Goal: Task Accomplishment & Management: Manage account settings

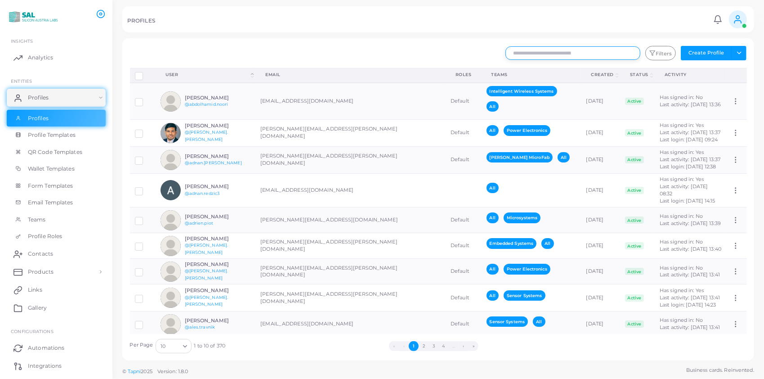
click at [590, 52] on input "text" at bounding box center [572, 52] width 135 height 13
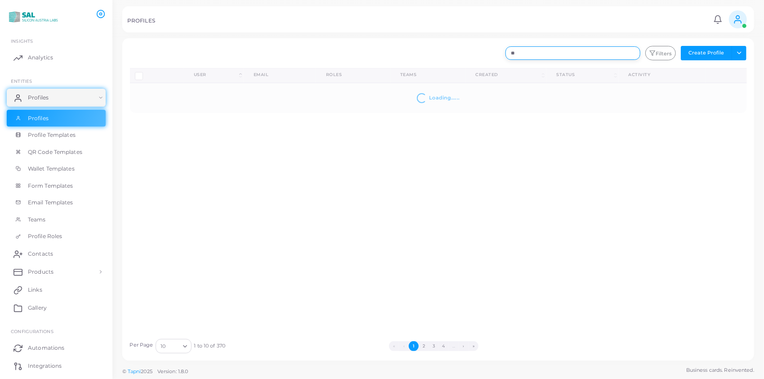
type input "*"
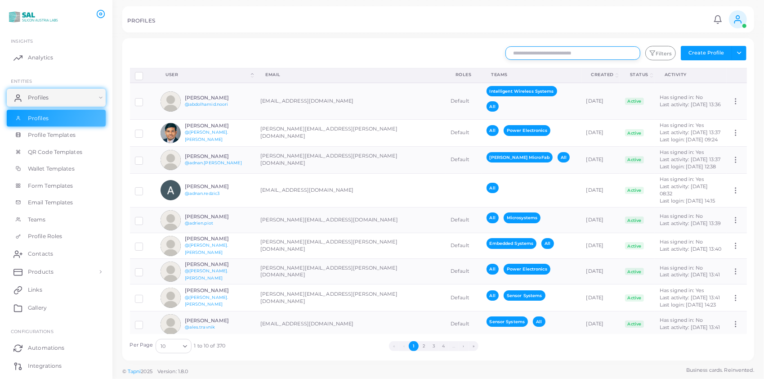
click at [567, 50] on input "text" at bounding box center [572, 52] width 135 height 13
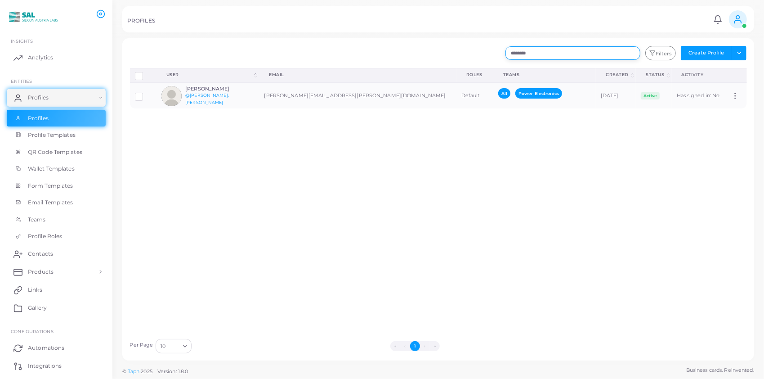
drag, startPoint x: 555, startPoint y: 51, endPoint x: 481, endPoint y: 50, distance: 74.6
click at [481, 50] on div "******** Filters Create Profile Toggle dropdown Import Profiles Invite Profiles…" at bounding box center [490, 53] width 523 height 14
type input "****"
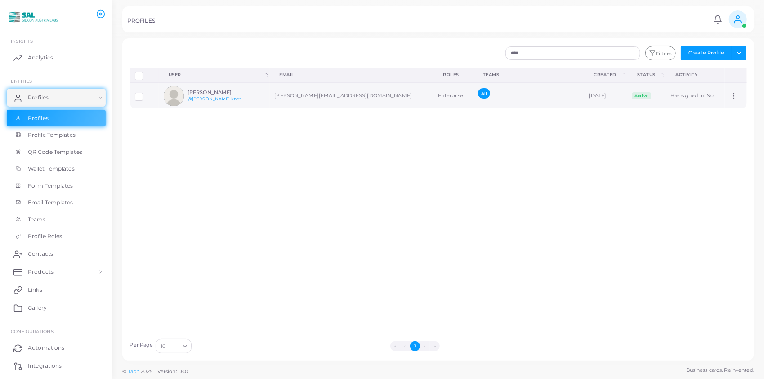
click at [199, 91] on h6 "[PERSON_NAME]" at bounding box center [221, 92] width 66 height 6
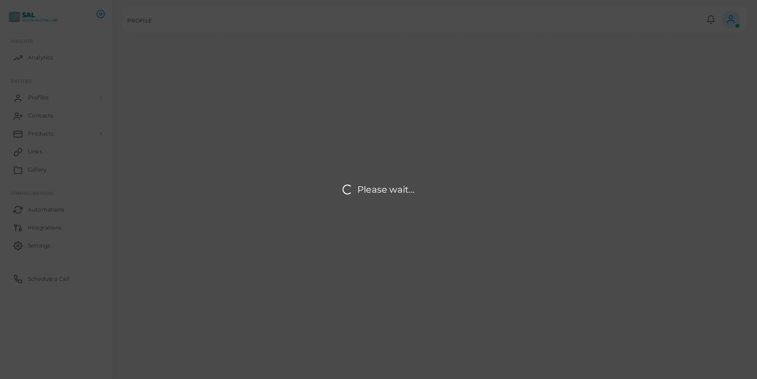
type input "**********"
type textarea "**********"
type input "**********"
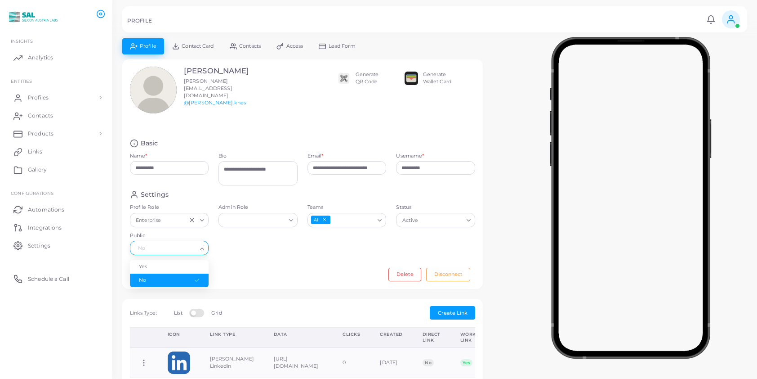
click at [197, 250] on div "No" at bounding box center [165, 247] width 65 height 12
click at [176, 263] on li "Yes" at bounding box center [169, 266] width 79 height 13
click at [198, 218] on div "Loading..." at bounding box center [198, 219] width 21 height 12
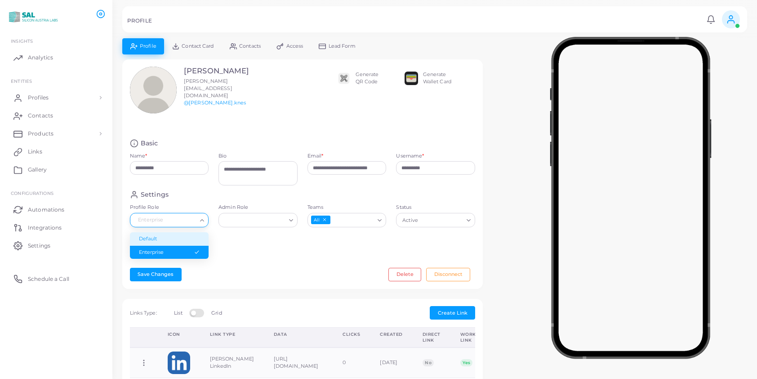
click at [183, 238] on li "Default" at bounding box center [169, 238] width 79 height 13
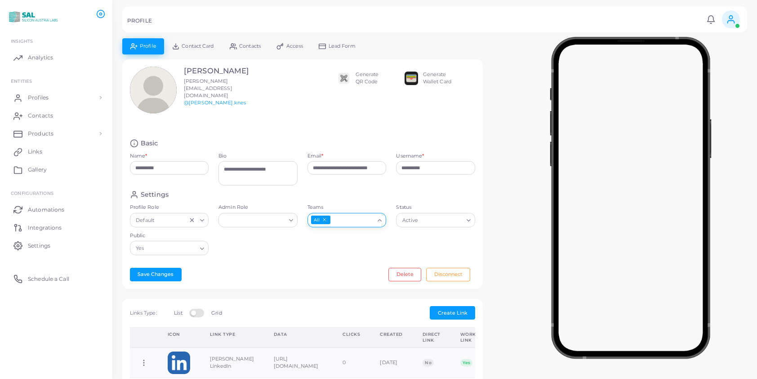
click at [372, 217] on input "Teams" at bounding box center [352, 220] width 43 height 10
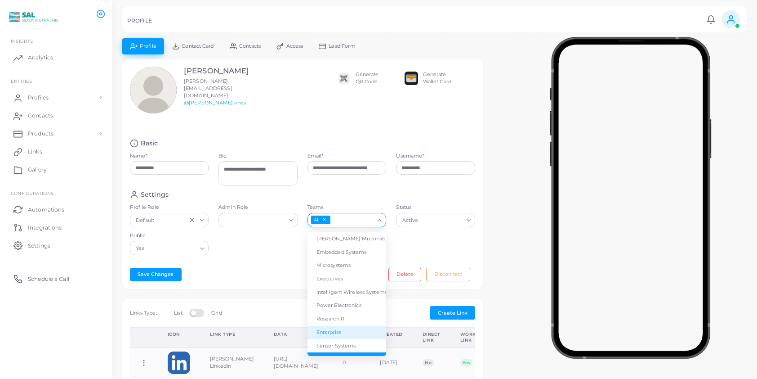
click at [333, 330] on li "Enterprise" at bounding box center [347, 332] width 79 height 13
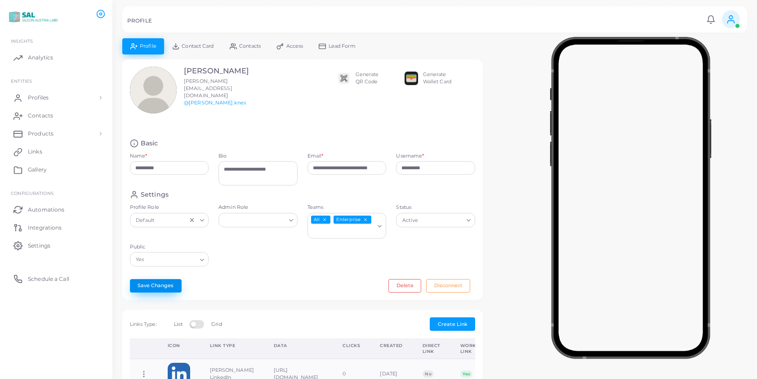
click at [137, 280] on button "Save Changes" at bounding box center [156, 285] width 52 height 13
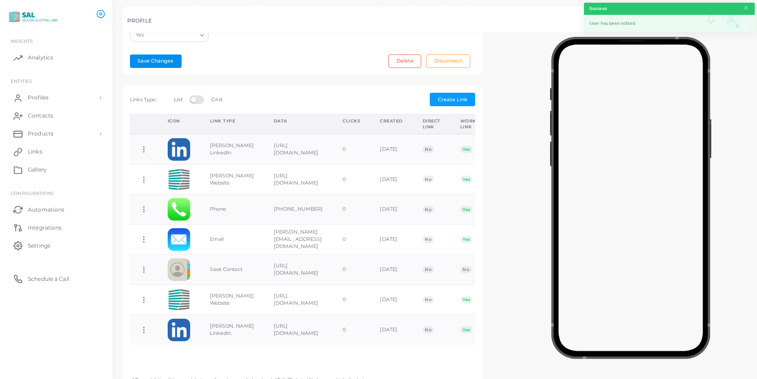
scroll to position [226, 0]
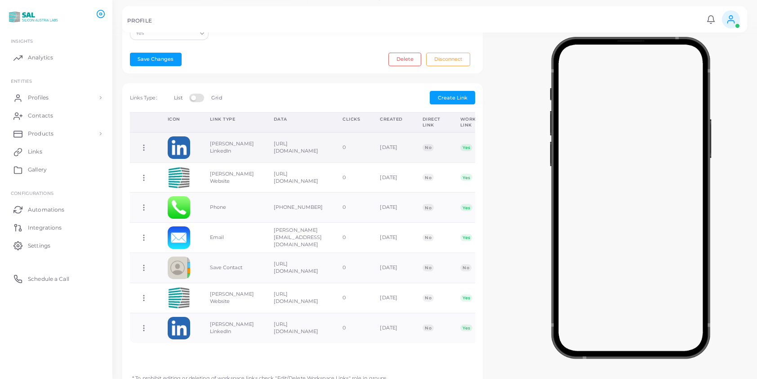
click at [143, 145] on icon at bounding box center [144, 147] width 8 height 8
click at [172, 180] on span "Delete Link" at bounding box center [176, 180] width 29 height 7
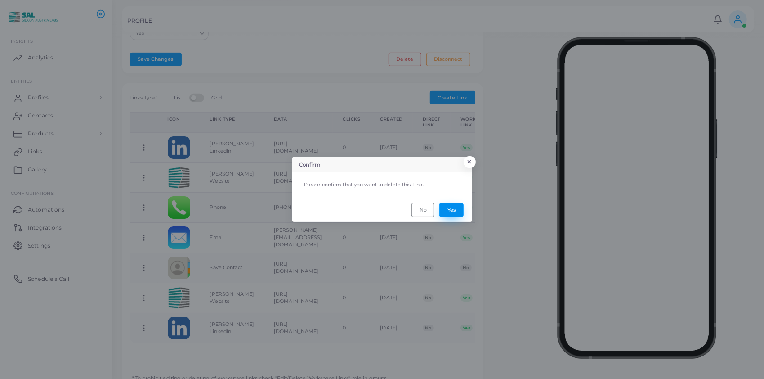
click at [448, 210] on button "Yes" at bounding box center [451, 209] width 24 height 13
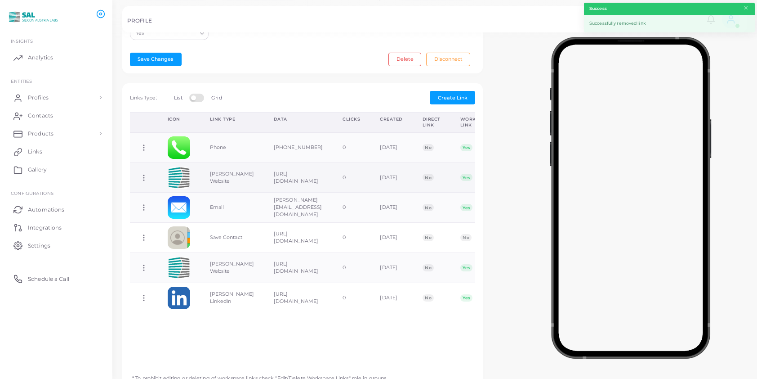
click at [144, 174] on icon at bounding box center [144, 178] width 8 height 8
click at [173, 205] on span "Delete Link" at bounding box center [177, 206] width 29 height 7
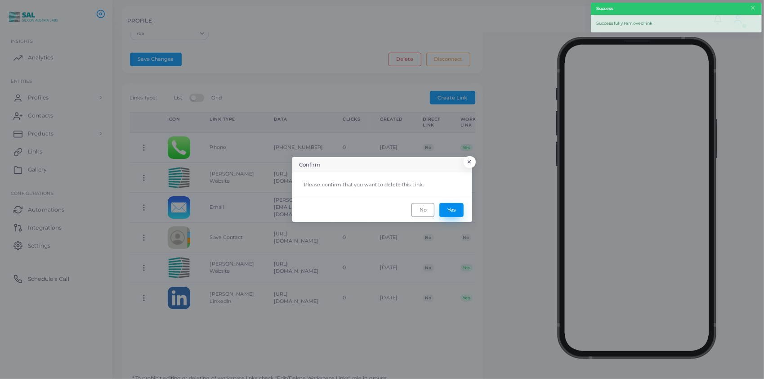
click at [448, 208] on button "Yes" at bounding box center [451, 209] width 24 height 13
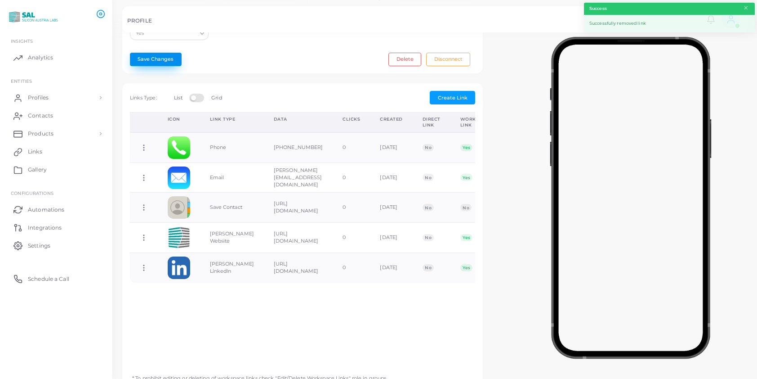
click at [157, 53] on button "Save Changes" at bounding box center [156, 59] width 52 height 13
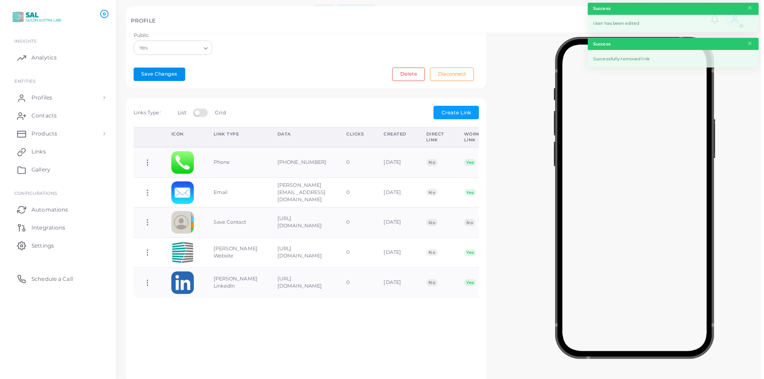
scroll to position [0, 0]
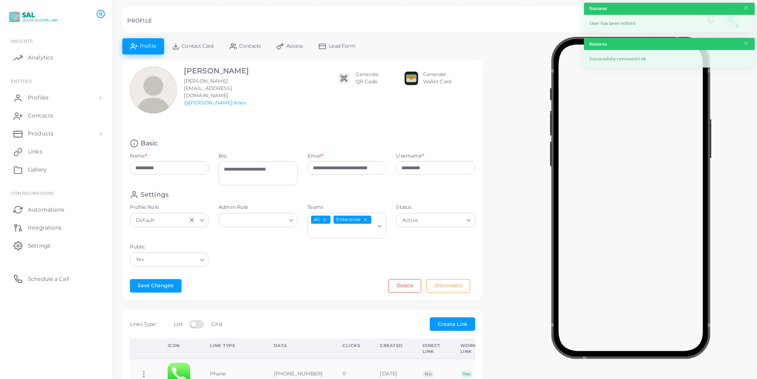
click at [192, 45] on span "Contact Card" at bounding box center [198, 46] width 32 height 5
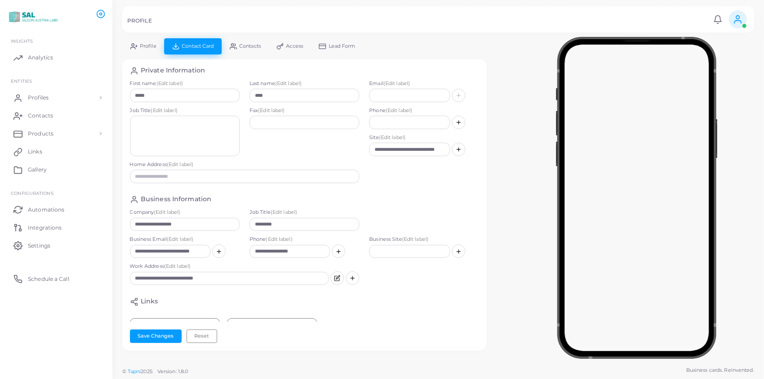
scroll to position [67, 0]
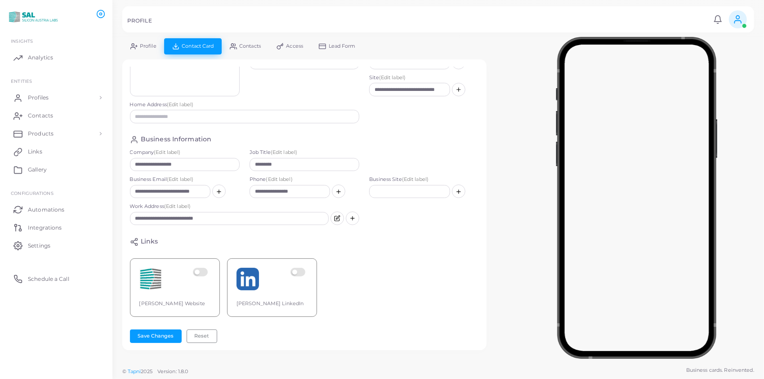
click at [304, 268] on label at bounding box center [299, 279] width 18 height 22
click at [204, 268] on label at bounding box center [202, 279] width 18 height 22
click at [160, 335] on button "Save Changes" at bounding box center [156, 335] width 52 height 13
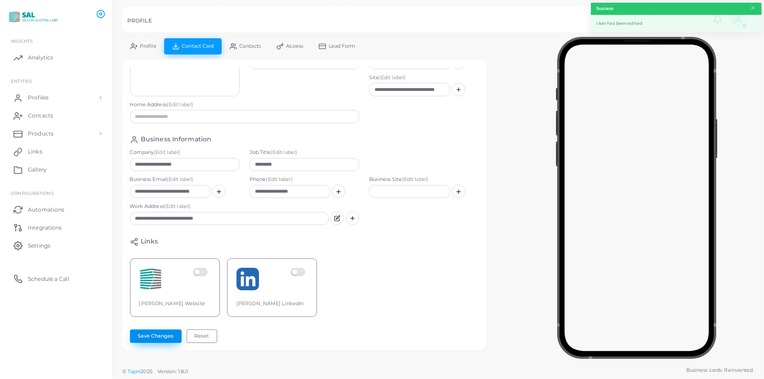
click at [164, 332] on button "Save Changes" at bounding box center [156, 335] width 52 height 13
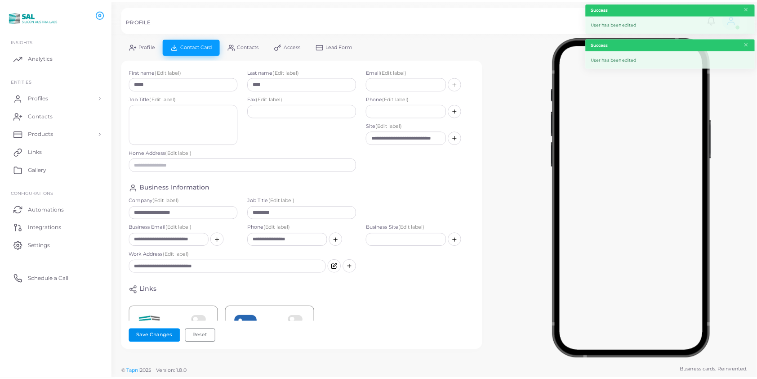
scroll to position [0, 0]
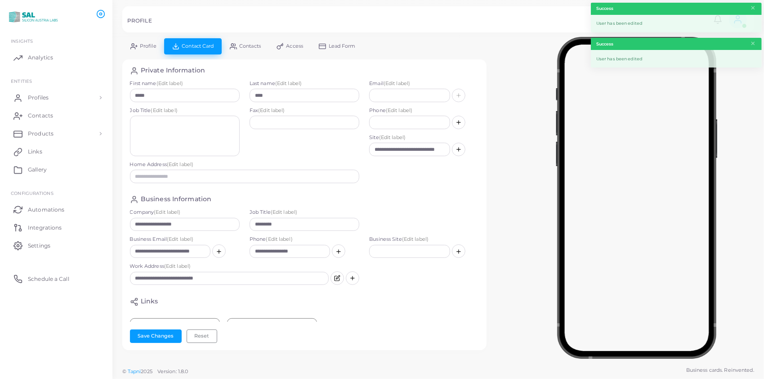
click at [146, 40] on link "Profile" at bounding box center [143, 46] width 42 height 16
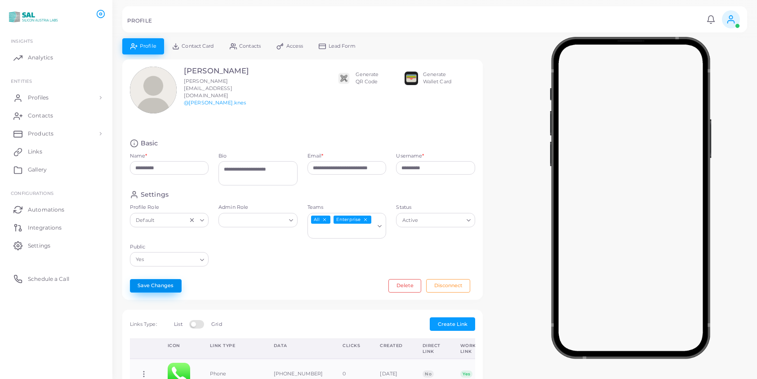
click at [157, 282] on button "Save Changes" at bounding box center [156, 285] width 52 height 13
